Goal: Task Accomplishment & Management: Manage account settings

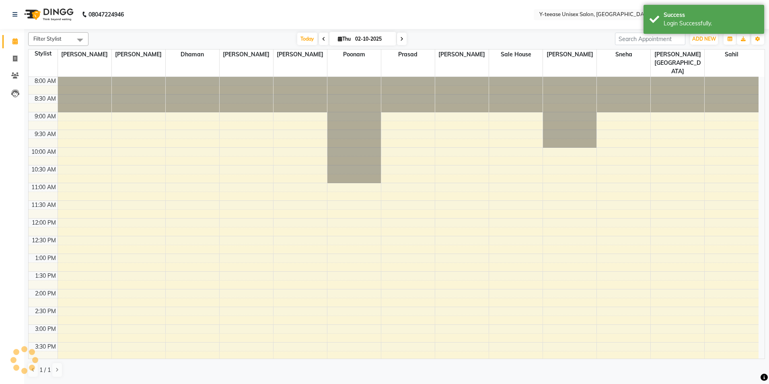
select select "en"
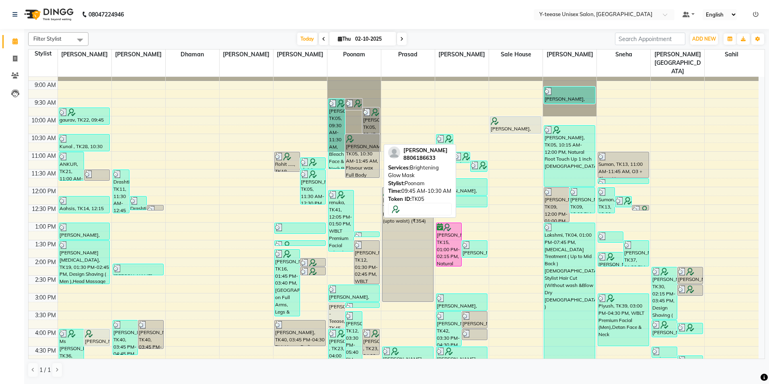
scroll to position [40, 0]
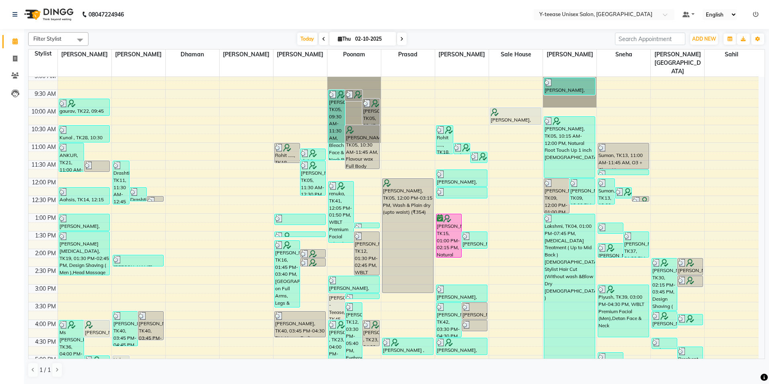
click at [399, 41] on span at bounding box center [402, 39] width 10 height 12
type input "03-10-2025"
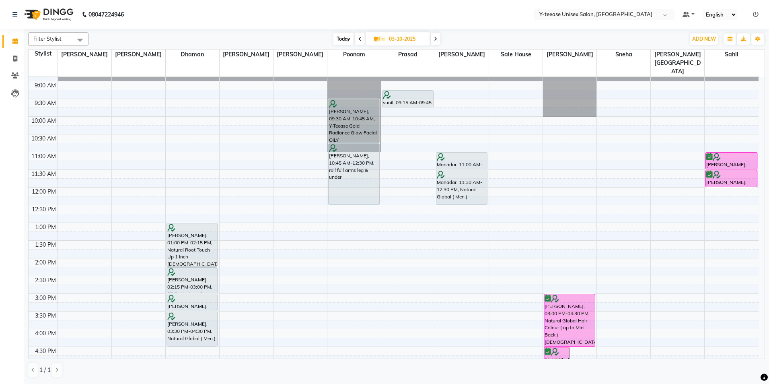
scroll to position [0, 0]
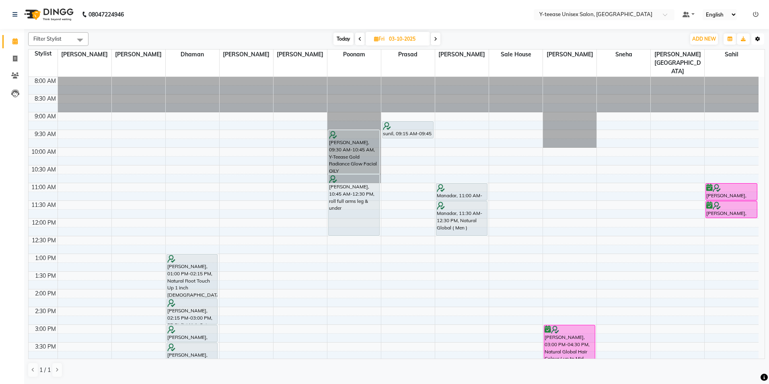
click at [759, 37] on button "Toggle Dropdown" at bounding box center [757, 38] width 13 height 11
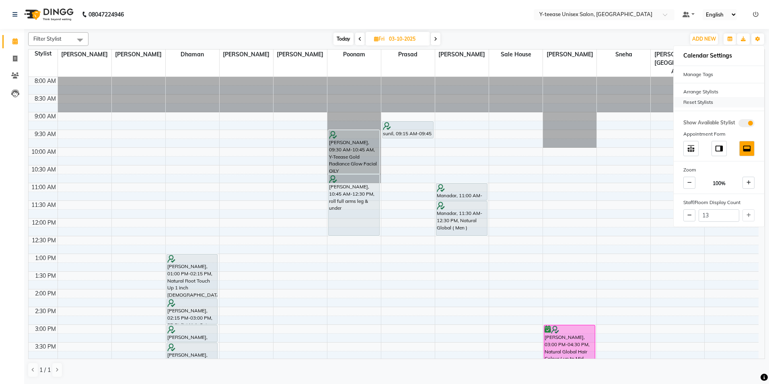
click at [705, 98] on div "Reset Stylists" at bounding box center [719, 102] width 90 height 10
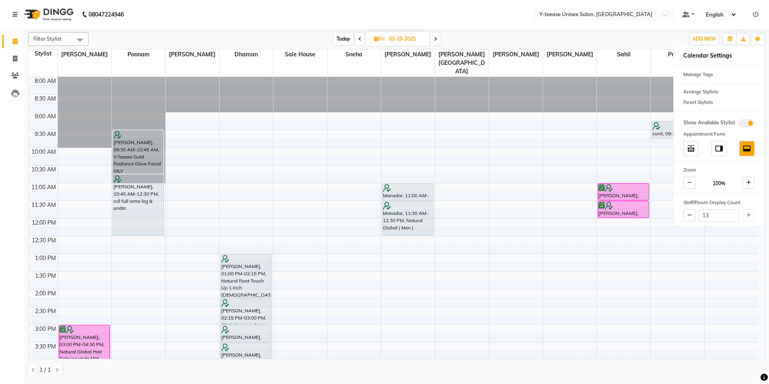
click at [619, 43] on div "Today Fri 03-10-2025" at bounding box center [387, 39] width 589 height 12
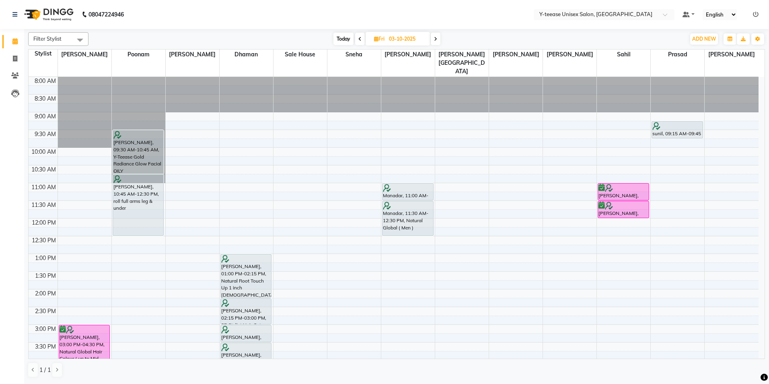
click at [755, 14] on icon at bounding box center [756, 15] width 6 height 6
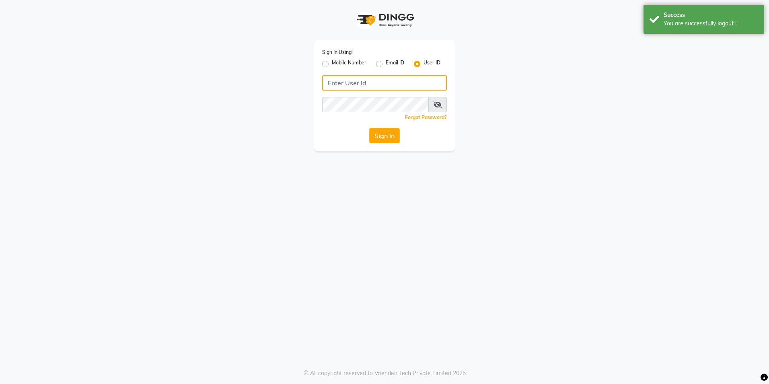
type input "8999679795"
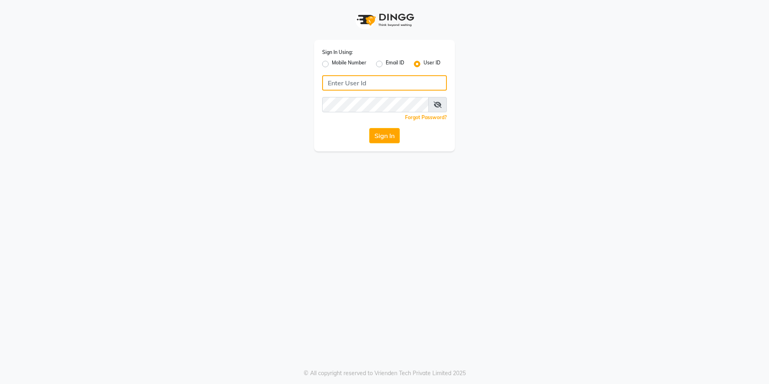
type input "8999679795"
click at [332, 64] on label "Mobile Number" at bounding box center [349, 64] width 35 height 10
click at [332, 64] on input "Mobile Number" at bounding box center [334, 61] width 5 height 5
radio input "true"
radio input "false"
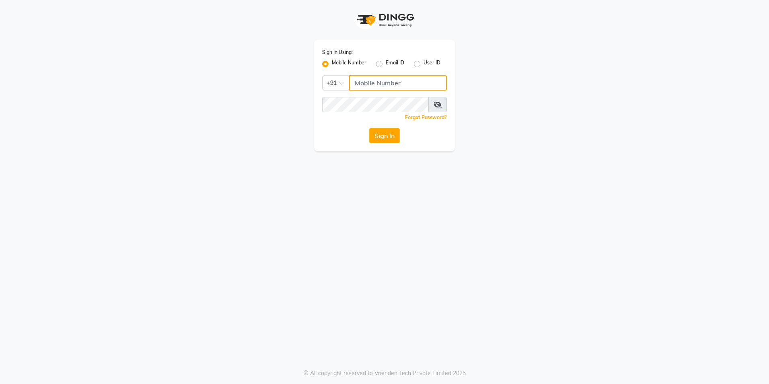
drag, startPoint x: 377, startPoint y: 88, endPoint x: 377, endPoint y: 84, distance: 4.4
click at [377, 88] on input "Username" at bounding box center [398, 82] width 98 height 15
type input "8999679795"
click at [379, 137] on button "Sign In" at bounding box center [384, 135] width 31 height 15
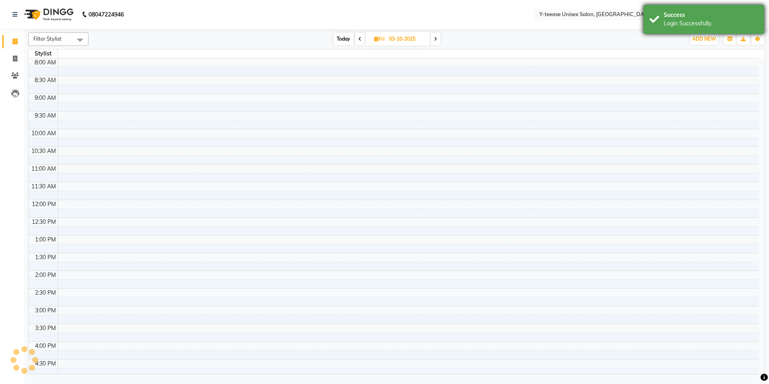
click at [664, 28] on div "Success Login Successfully." at bounding box center [704, 19] width 121 height 29
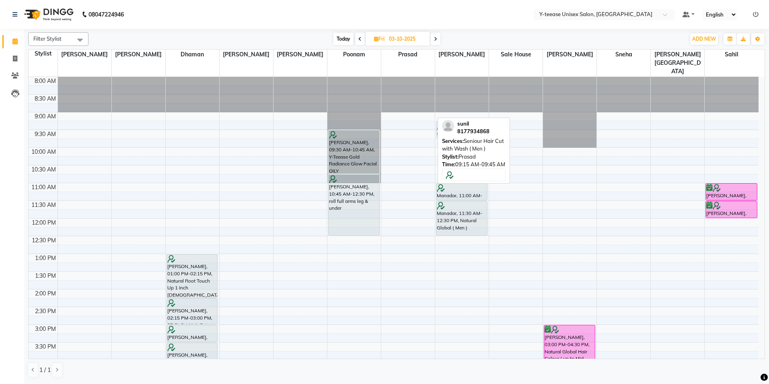
drag, startPoint x: 410, startPoint y: 110, endPoint x: 449, endPoint y: 110, distance: 39.0
click at [449, 110] on tr "Shilpa , 06:00 PM-07:15 PM, Natural Root Touch Up 1 inch Female dipti, 05:30 PM…" at bounding box center [394, 342] width 730 height 531
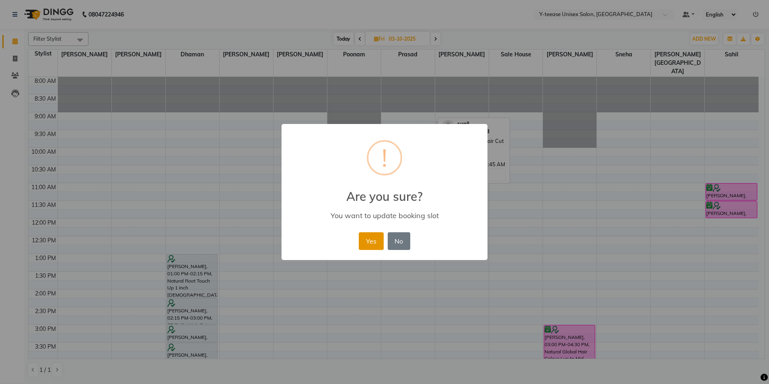
click at [374, 236] on button "Yes" at bounding box center [371, 241] width 25 height 18
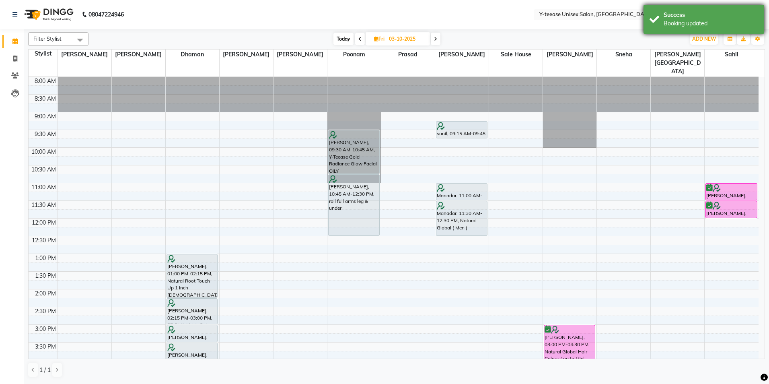
click at [705, 29] on div "Success Booking updated" at bounding box center [704, 19] width 121 height 29
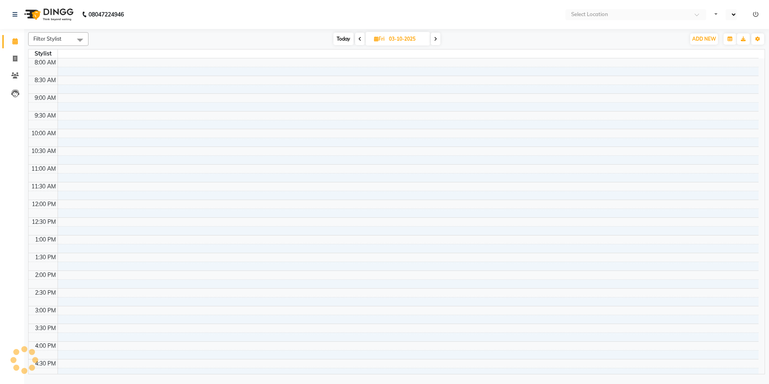
select select "en"
